Goal: Information Seeking & Learning: Learn about a topic

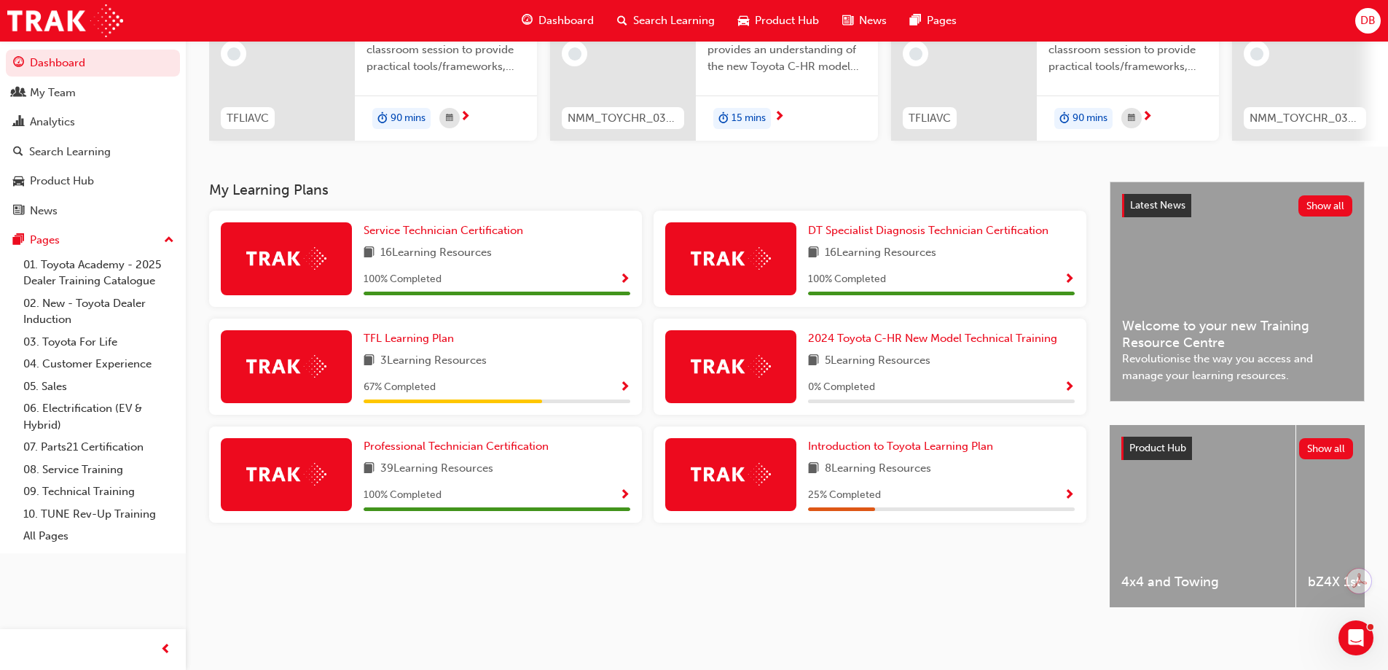
scroll to position [201, 0]
click at [393, 332] on span "TFL Learning Plan" at bounding box center [409, 338] width 90 height 13
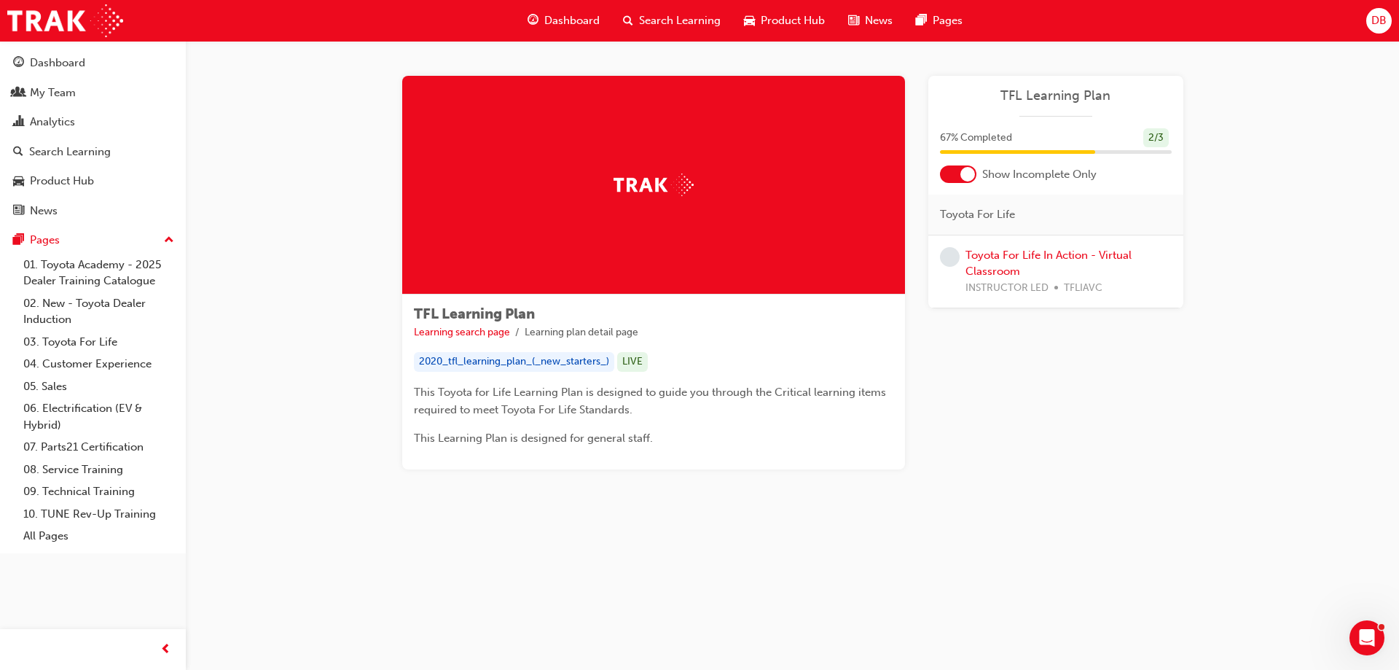
click at [669, 23] on span "Search Learning" at bounding box center [680, 20] width 82 height 17
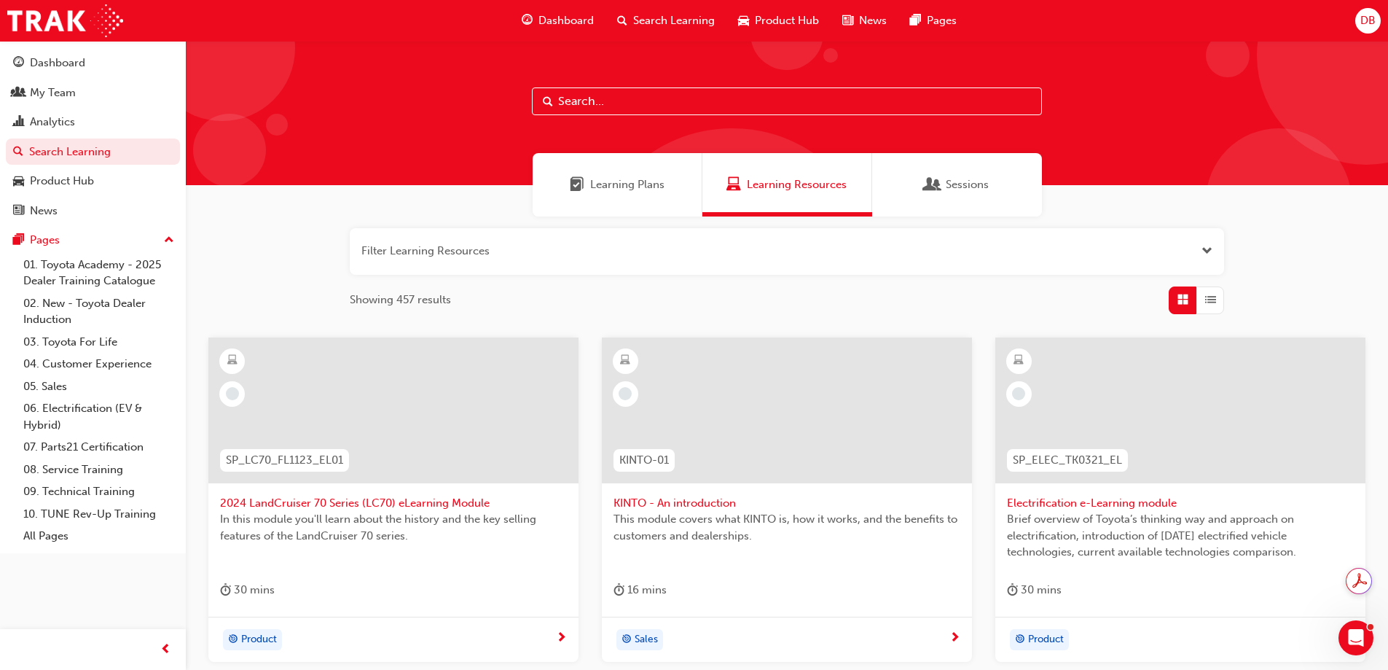
click at [618, 97] on input "text" at bounding box center [787, 101] width 510 height 28
type input "acl"
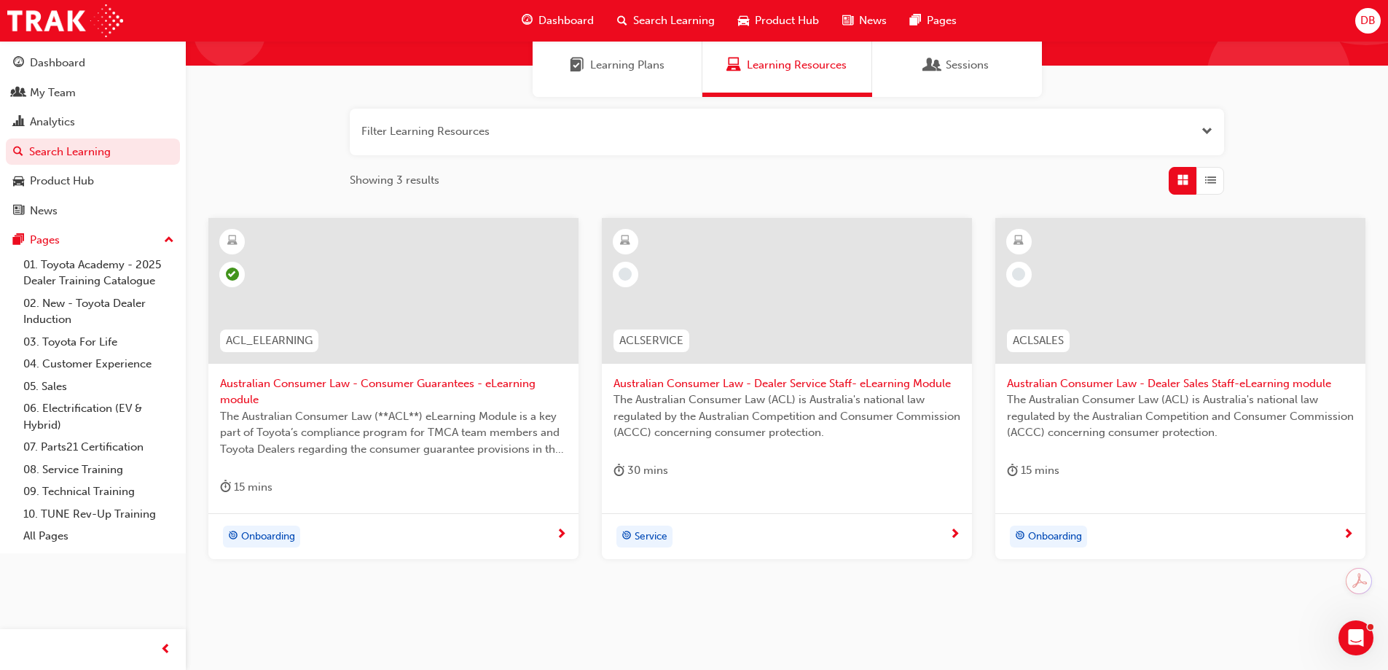
scroll to position [146, 0]
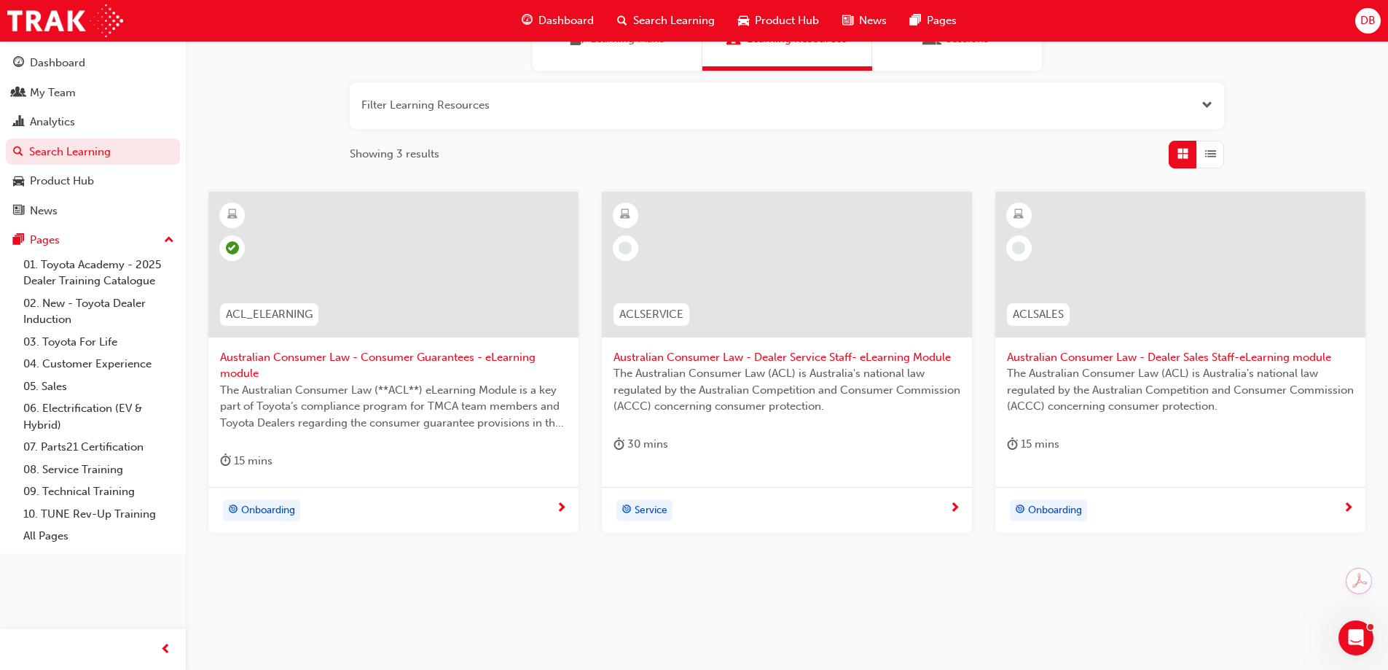
click at [647, 509] on span "Service" at bounding box center [651, 510] width 33 height 17
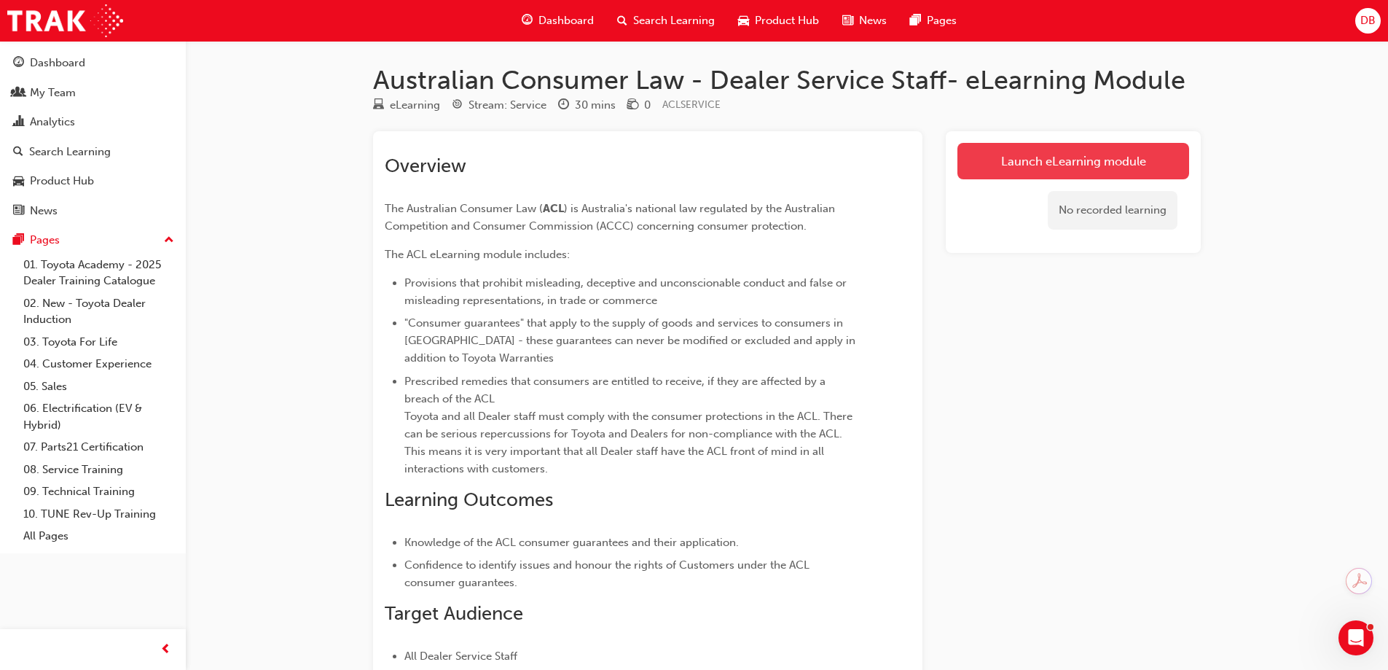
click at [1059, 169] on link "Launch eLearning module" at bounding box center [1073, 161] width 232 height 36
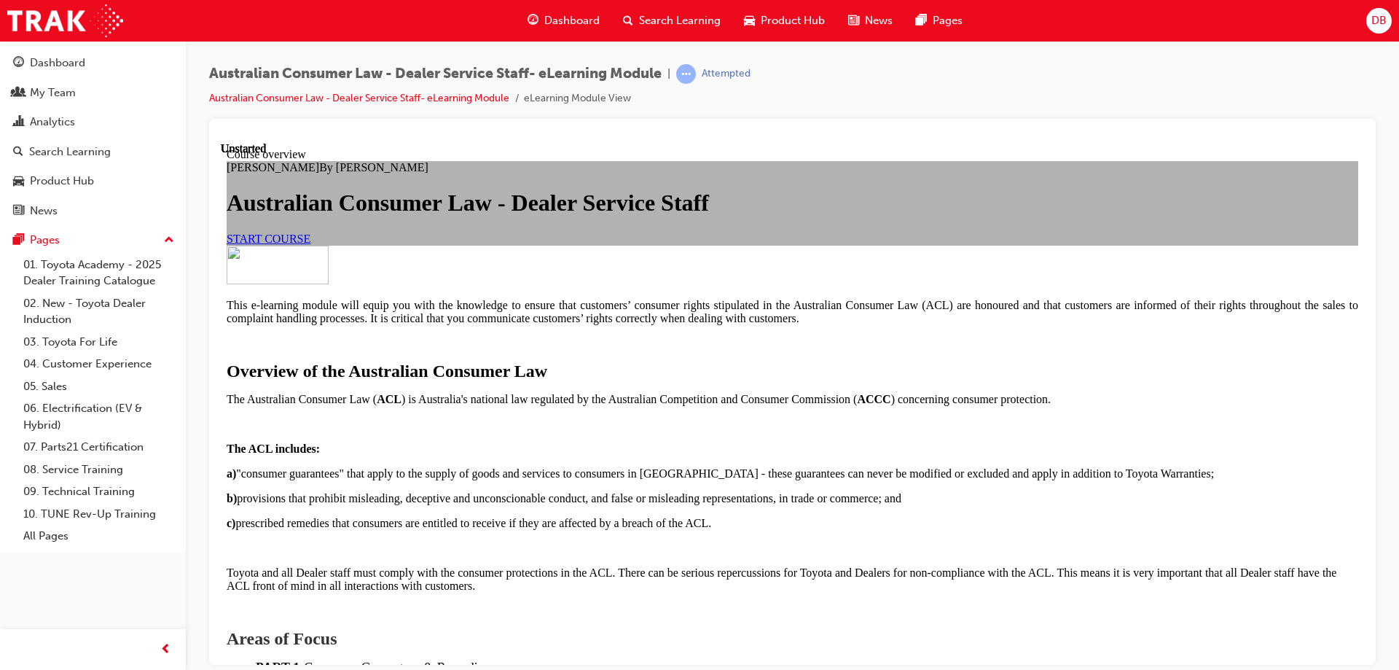
click at [310, 244] on span "START COURSE" at bounding box center [269, 238] width 84 height 12
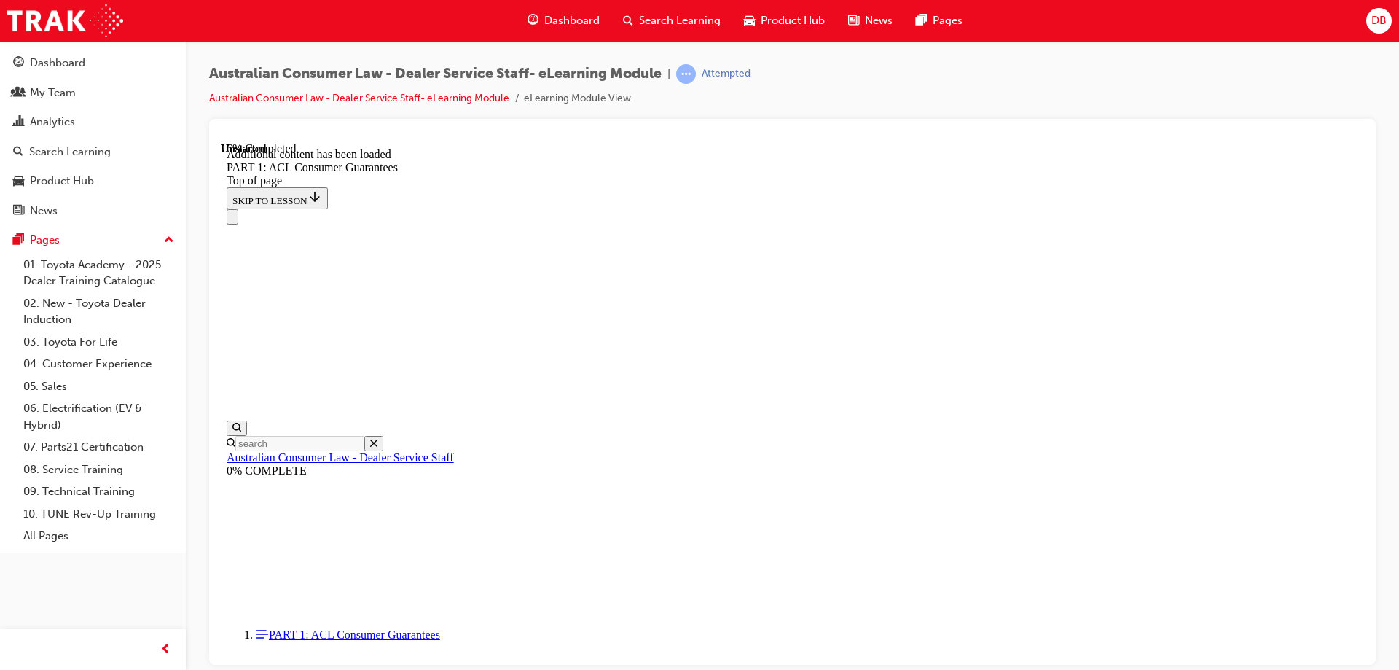
scroll to position [2783, 0]
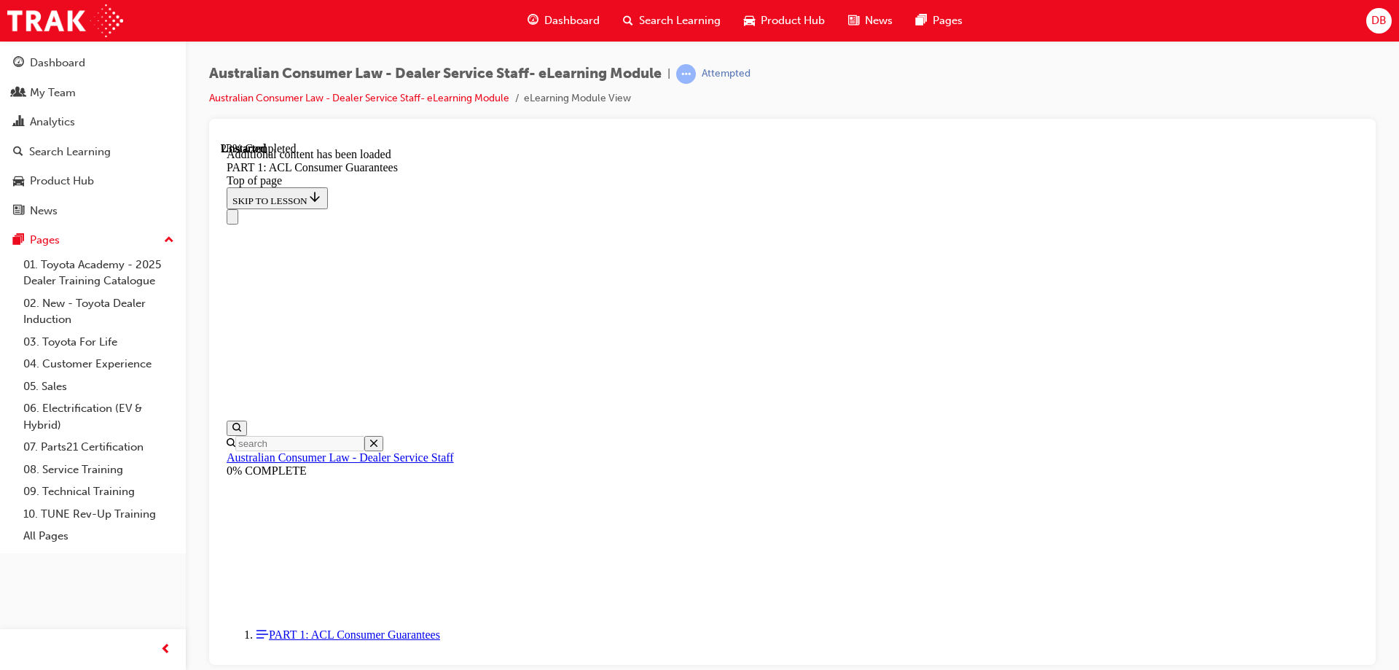
scroll to position [3614, 0]
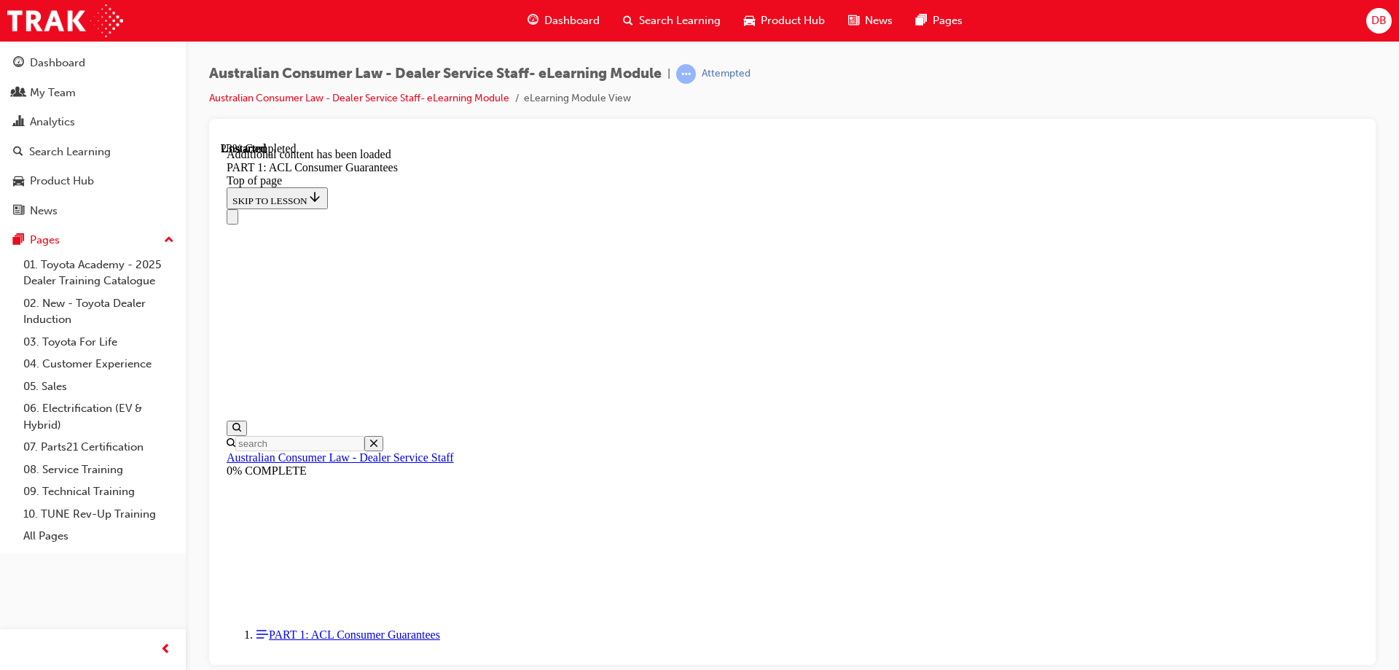
scroll to position [3679, 0]
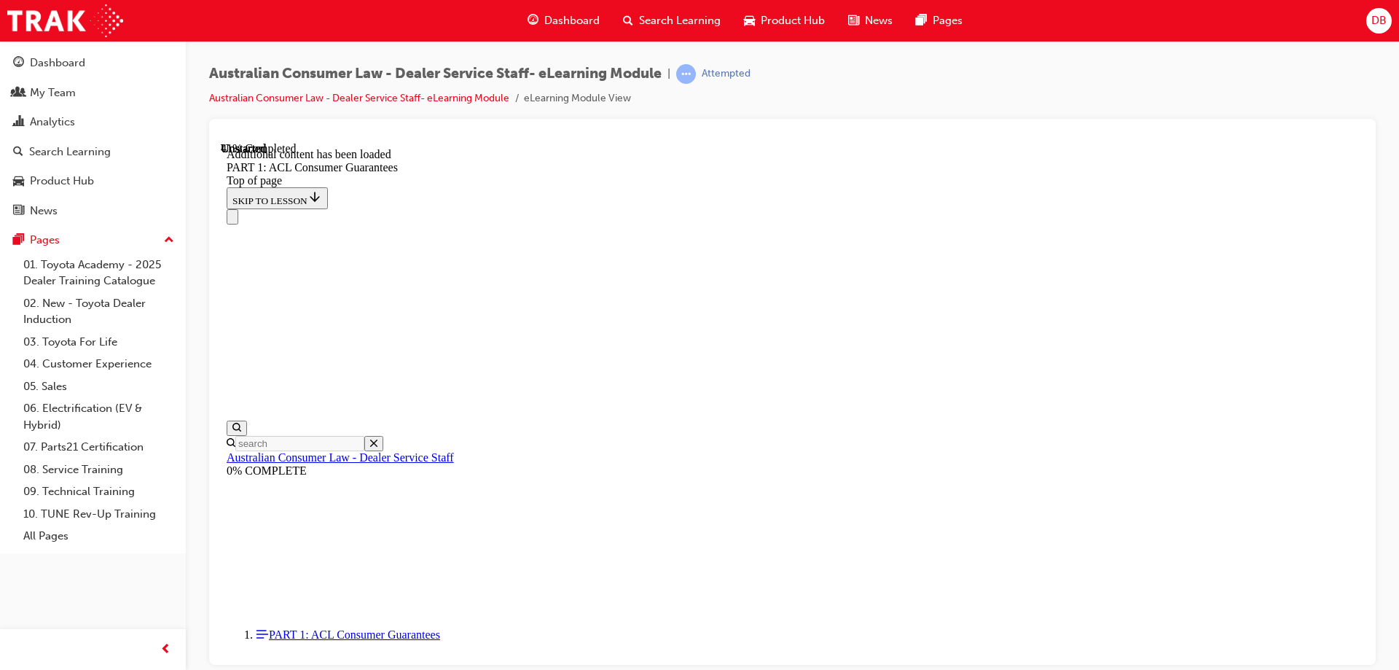
scroll to position [5667, 0]
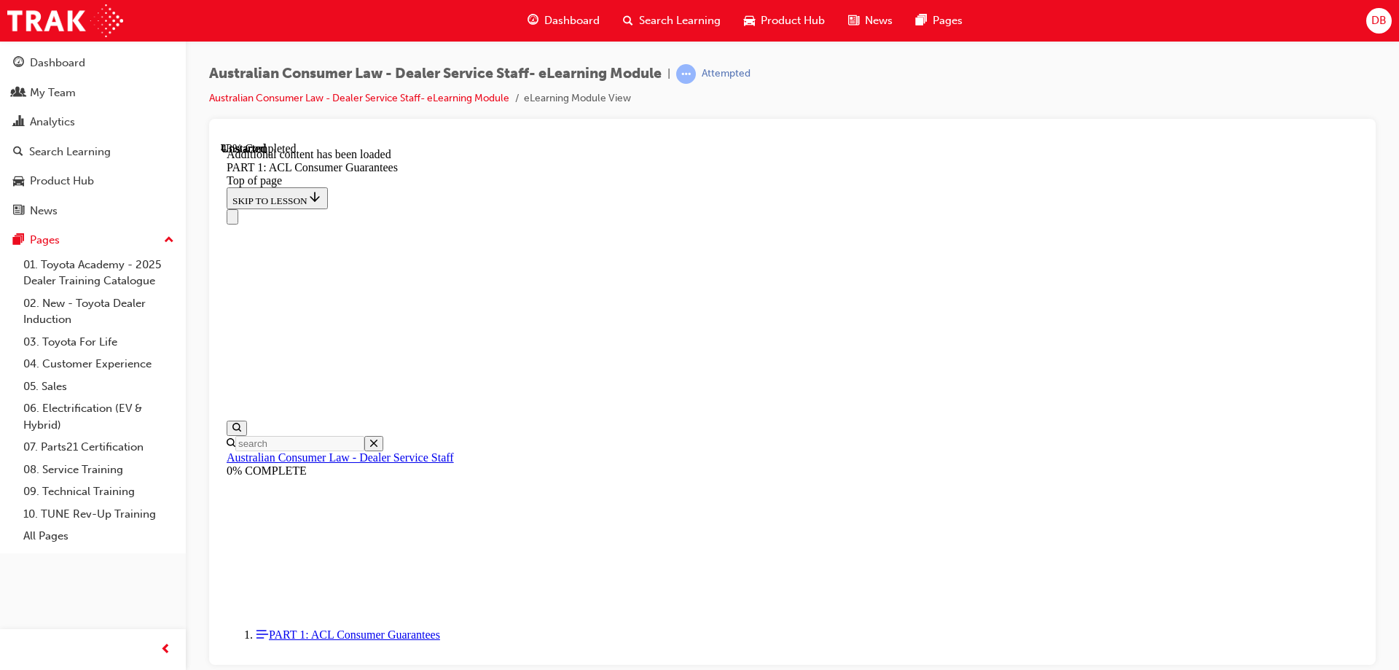
scroll to position [5664, 0]
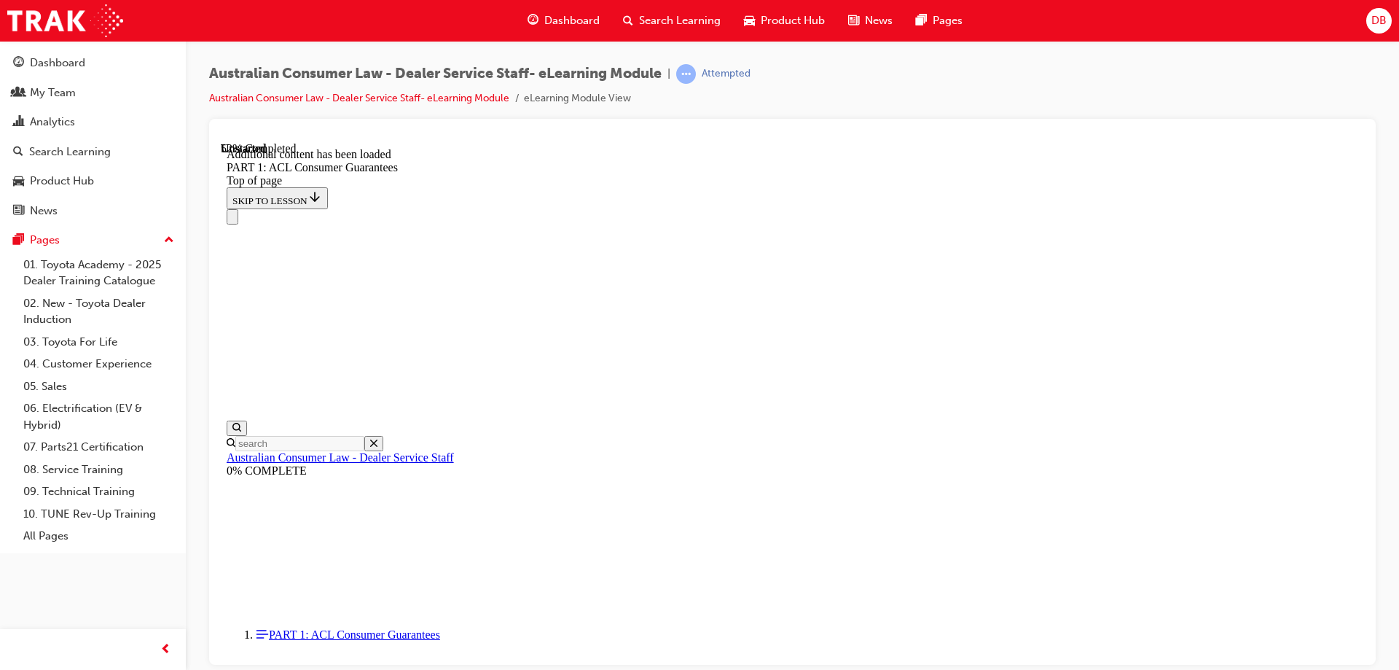
scroll to position [6470, 0]
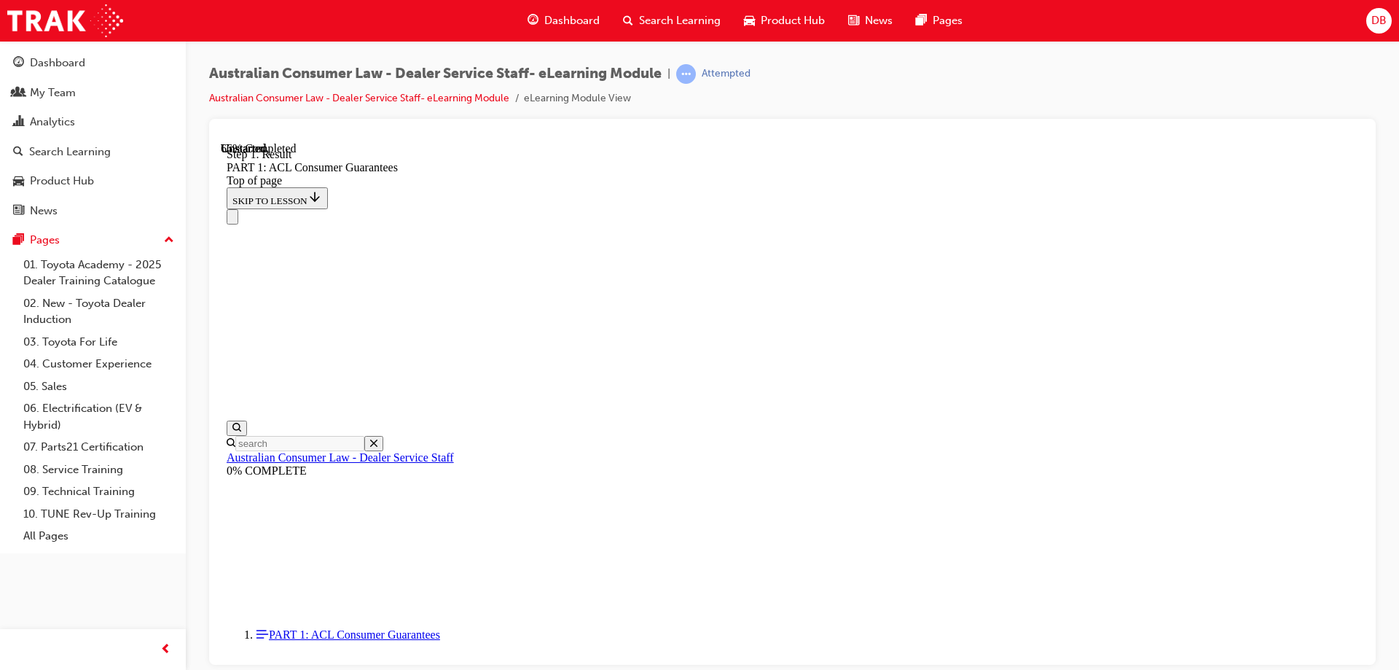
scroll to position [8825, 0]
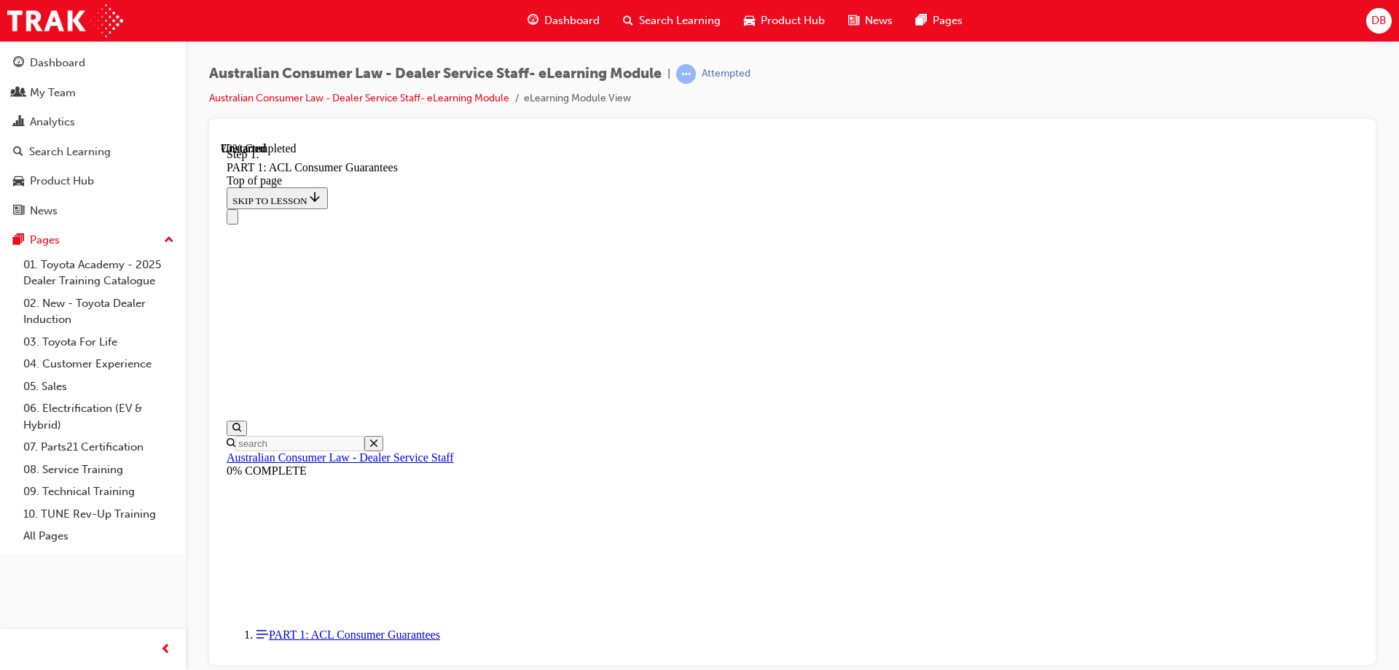
scroll to position [9878, 0]
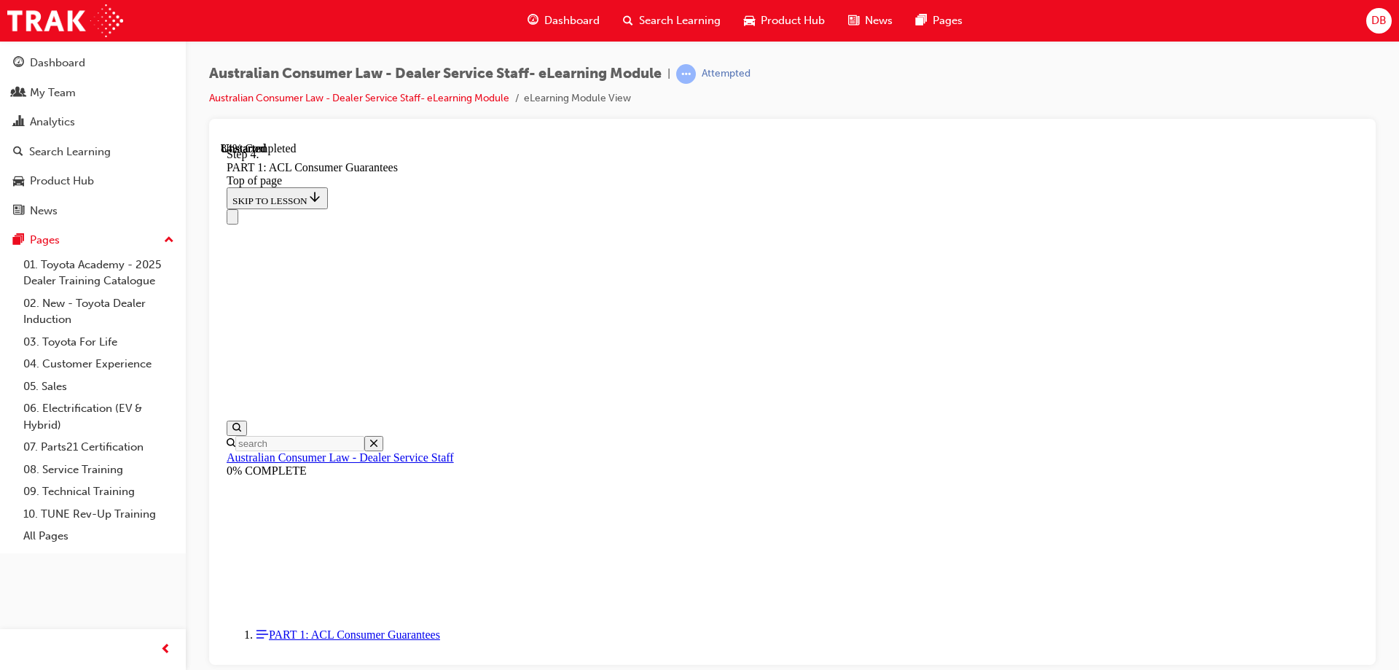
scroll to position [12662, 0]
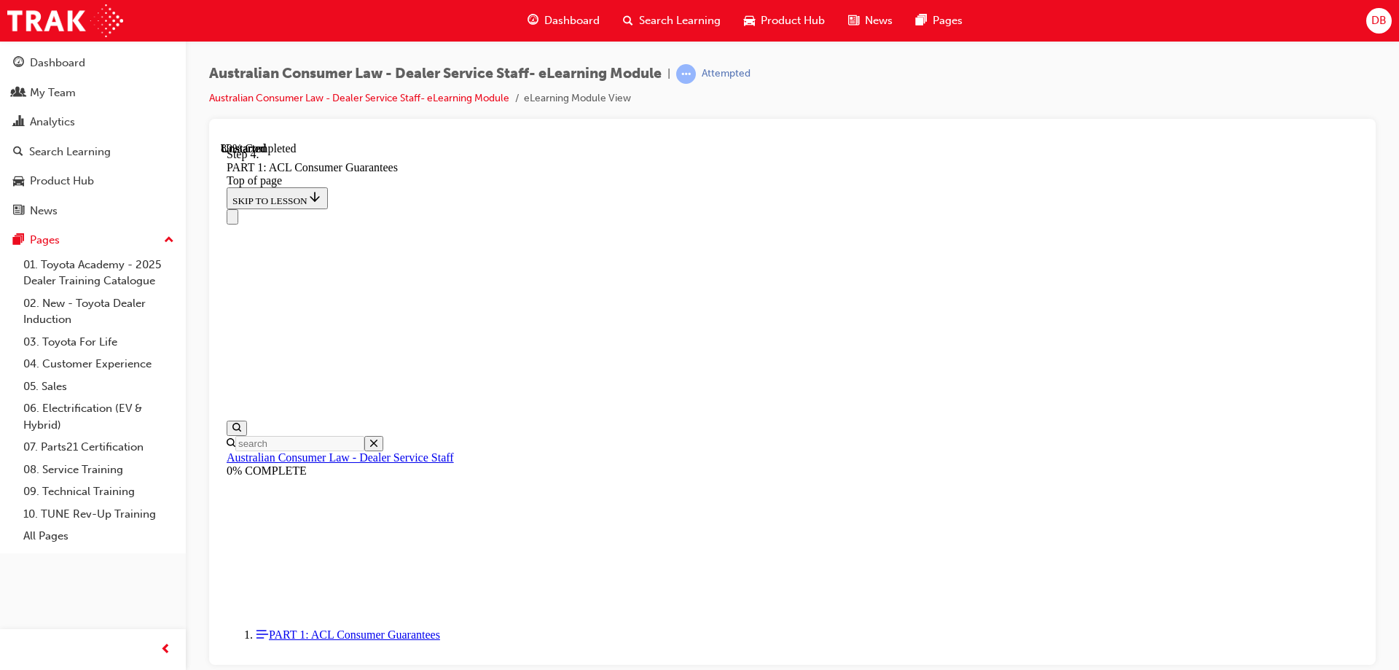
drag, startPoint x: 710, startPoint y: 450, endPoint x: 959, endPoint y: 266, distance: 309.5
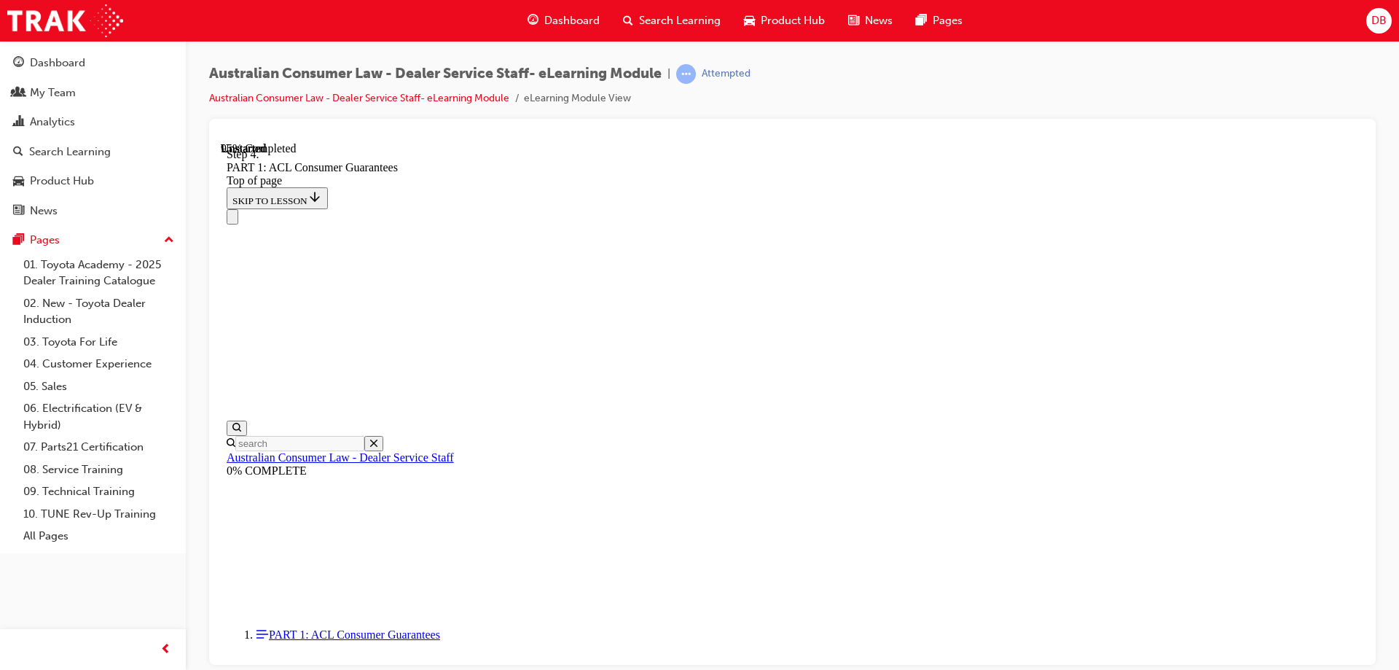
drag, startPoint x: 768, startPoint y: 618, endPoint x: 1010, endPoint y: 533, distance: 256.2
drag, startPoint x: 773, startPoint y: 487, endPoint x: 981, endPoint y: 484, distance: 207.7
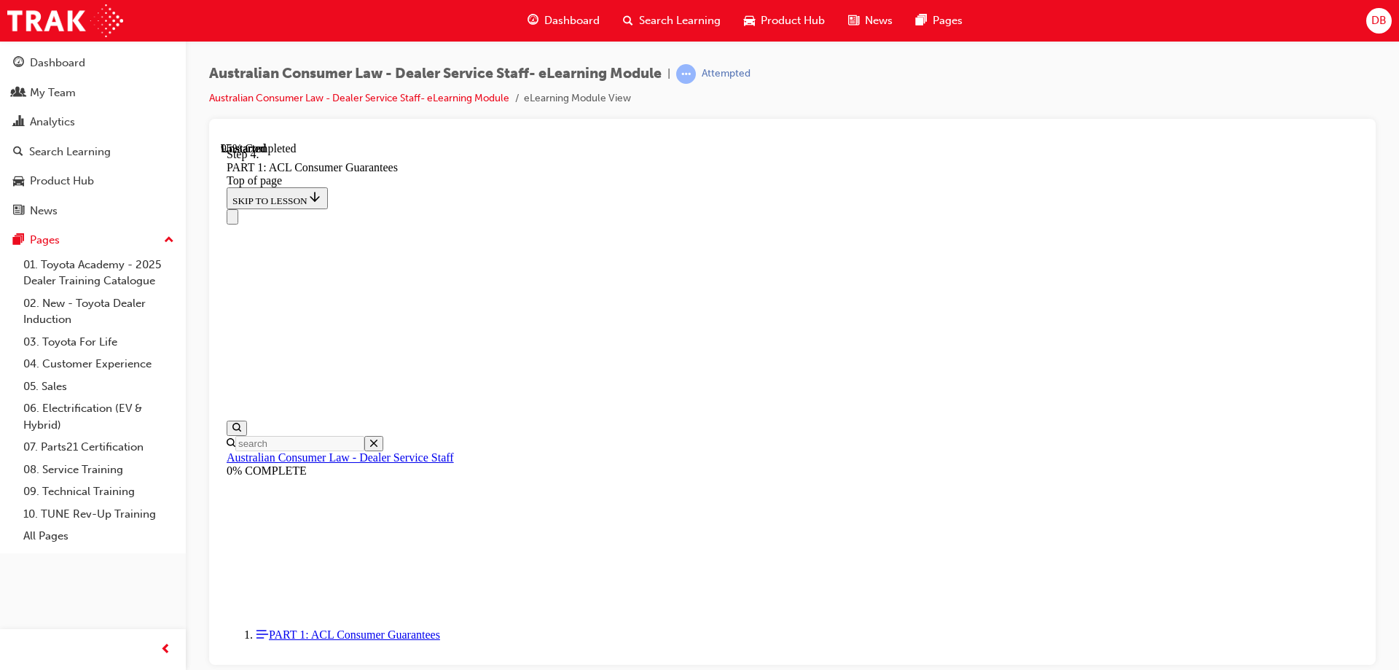
drag, startPoint x: 750, startPoint y: 393, endPoint x: 944, endPoint y: 404, distance: 194.9
drag, startPoint x: 767, startPoint y: 337, endPoint x: 957, endPoint y: 334, distance: 189.5
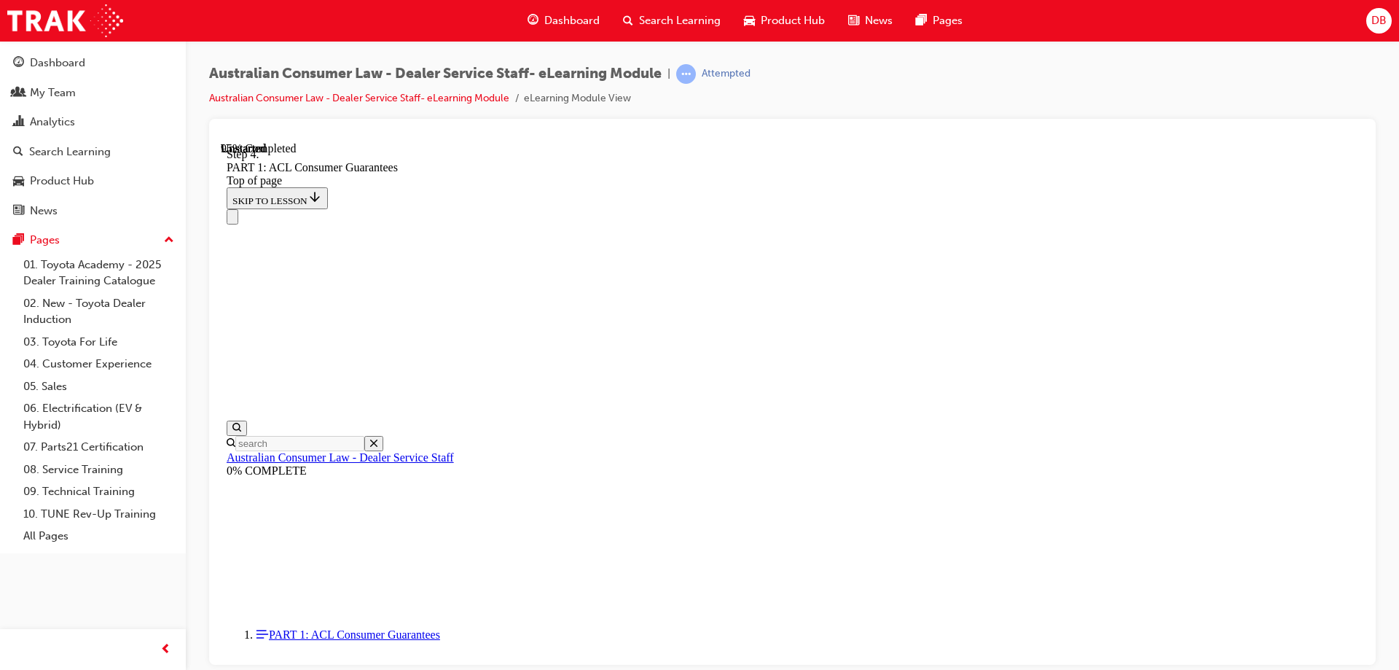
scroll to position [15458, 0]
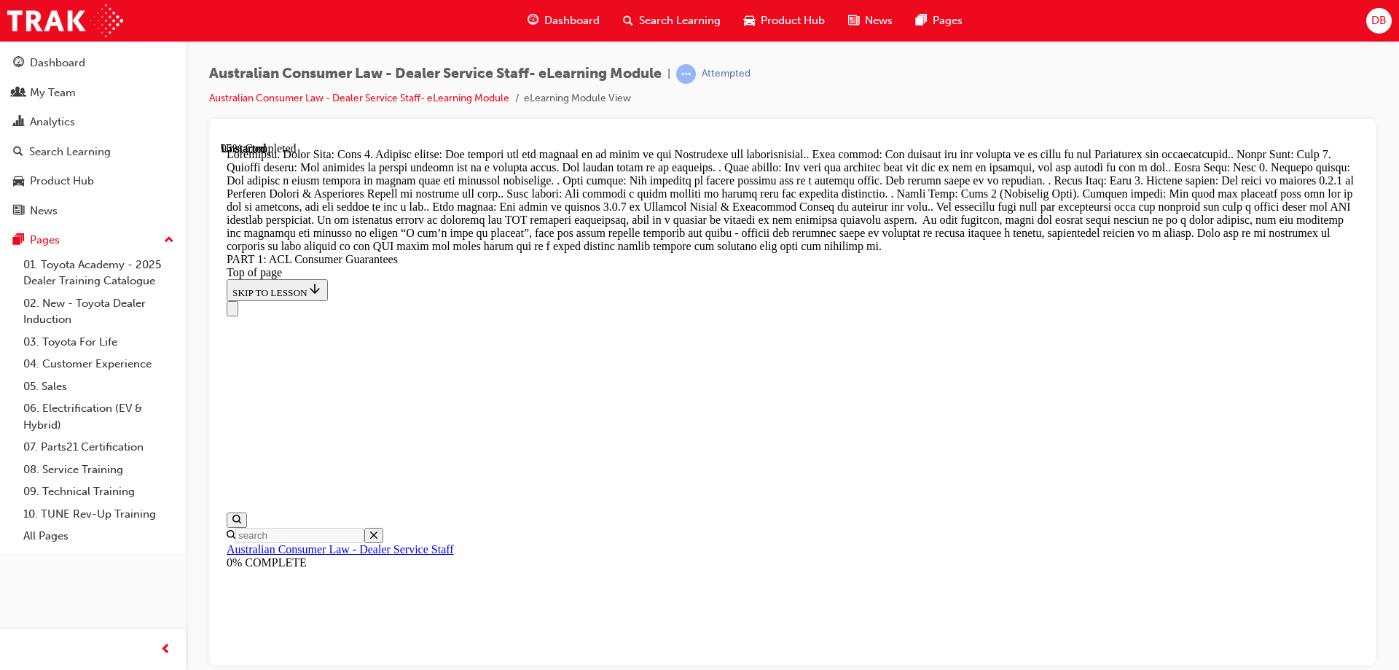
scroll to position [15905, 0]
drag, startPoint x: 734, startPoint y: 598, endPoint x: 807, endPoint y: 262, distance: 344.3
drag, startPoint x: 778, startPoint y: 361, endPoint x: 844, endPoint y: 367, distance: 65.8
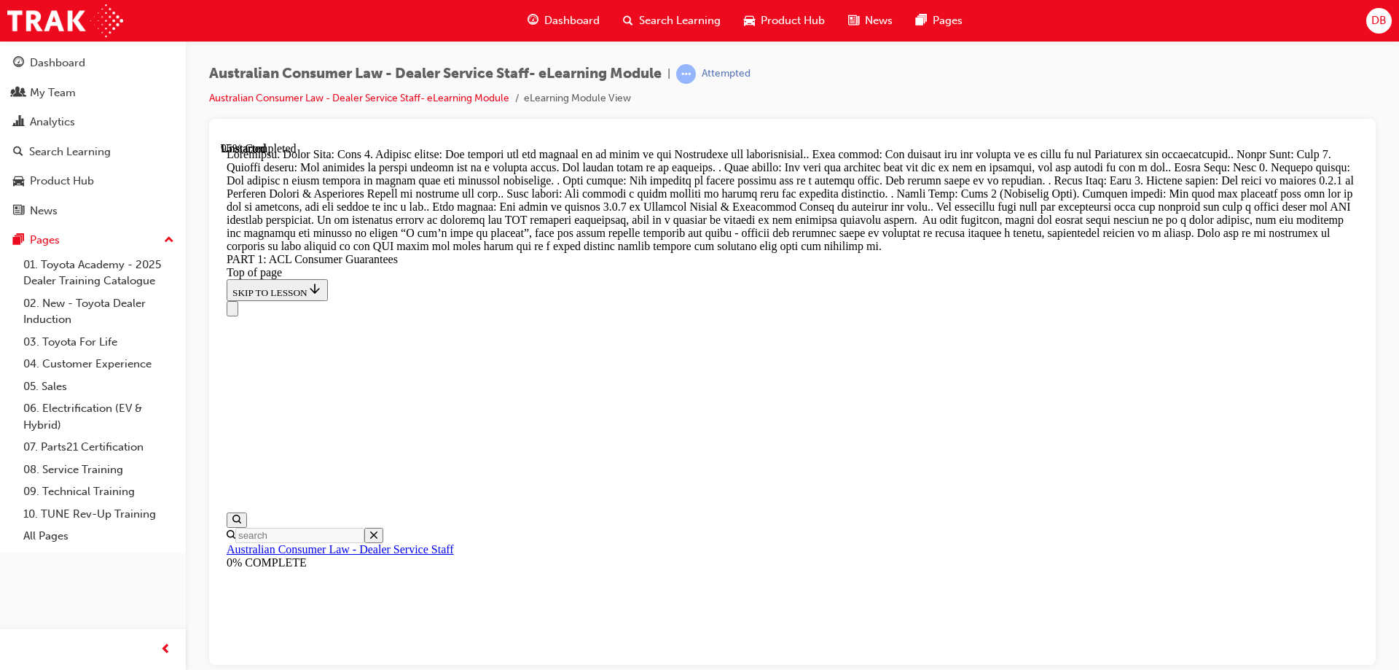
drag, startPoint x: 772, startPoint y: 520, endPoint x: 786, endPoint y: 446, distance: 75.7
drag, startPoint x: 788, startPoint y: 514, endPoint x: 853, endPoint y: 436, distance: 100.9
drag, startPoint x: 756, startPoint y: 510, endPoint x: 797, endPoint y: 505, distance: 41.8
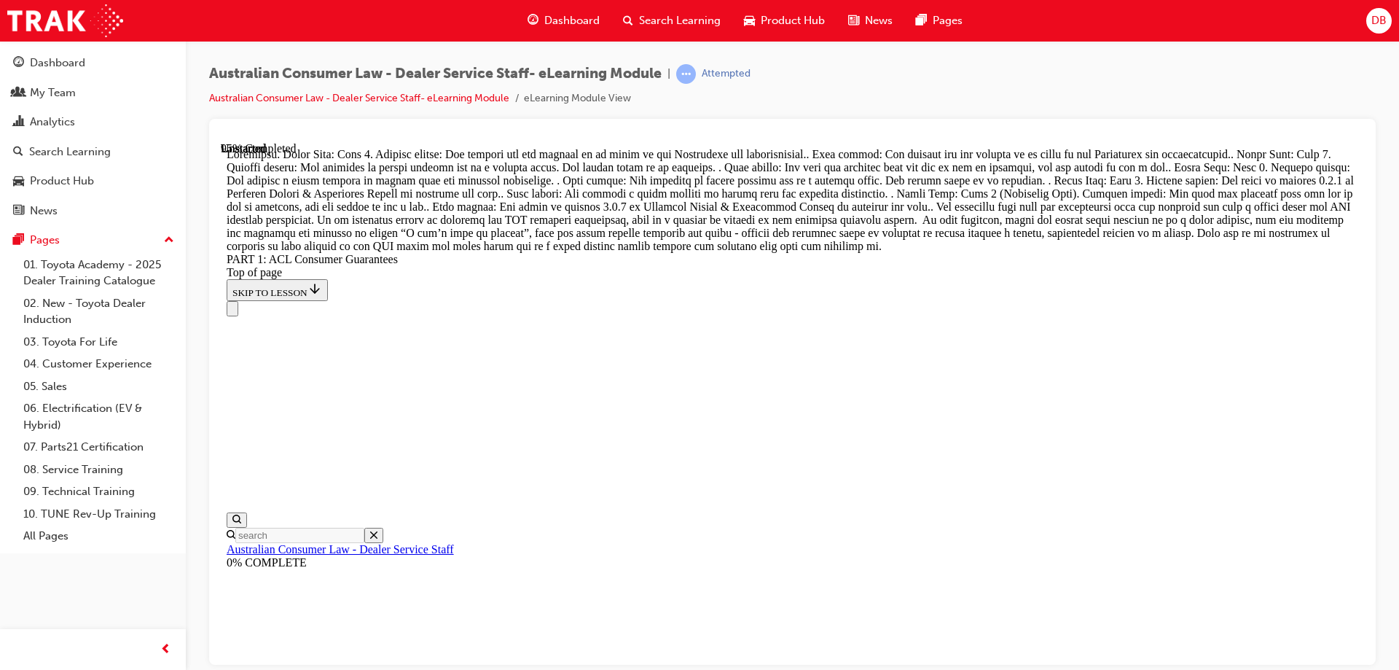
drag, startPoint x: 776, startPoint y: 605, endPoint x: 824, endPoint y: 603, distance: 48.1
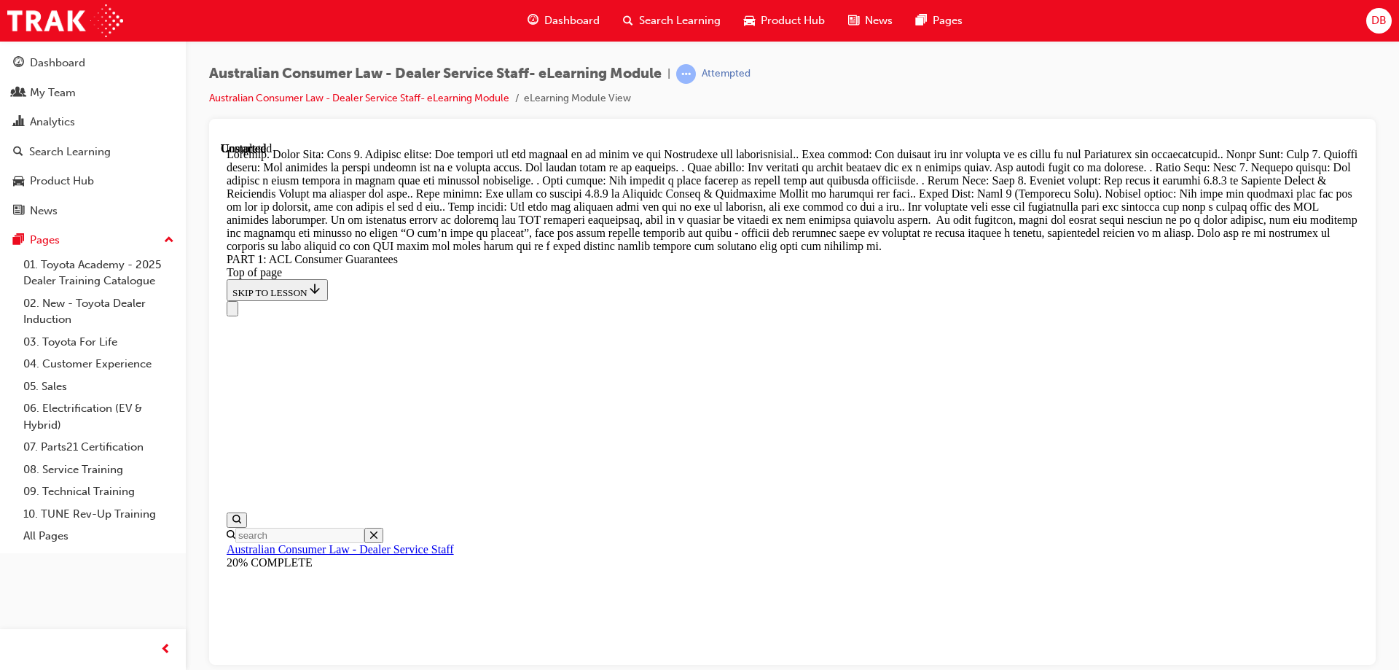
scroll to position [16765, 0]
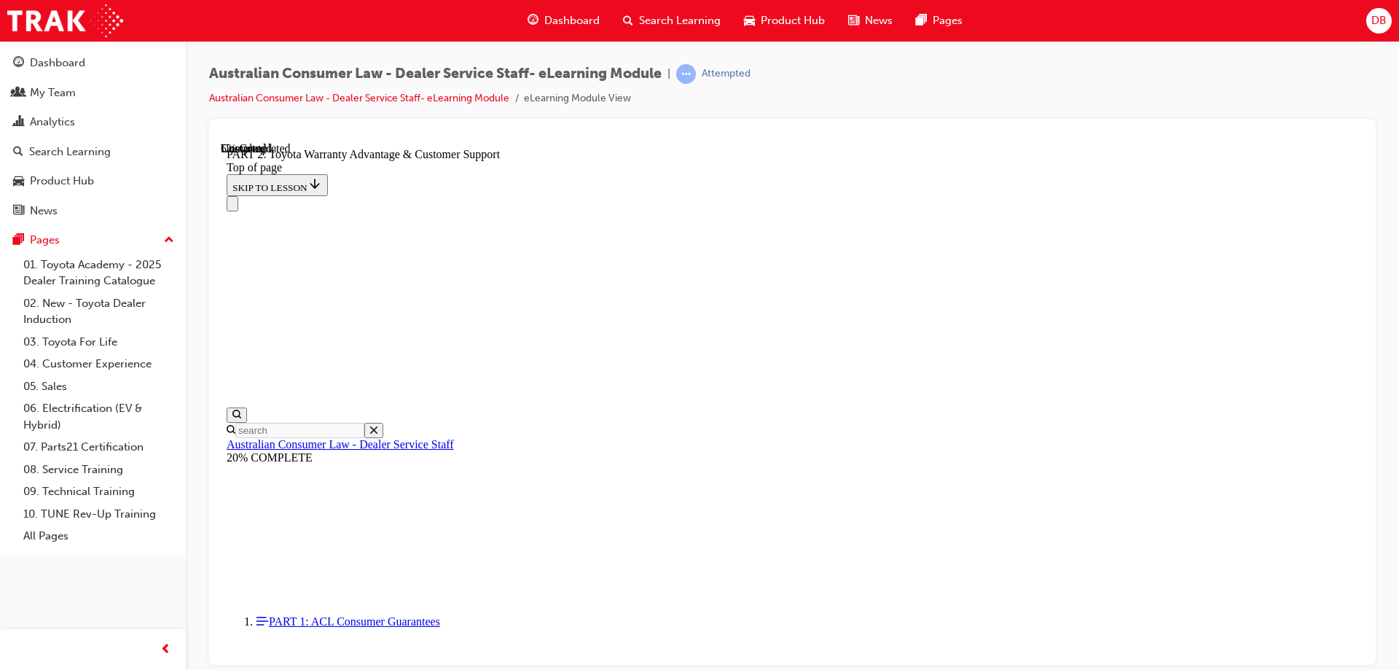
scroll to position [992, 0]
